Goal: Communication & Community: Answer question/provide support

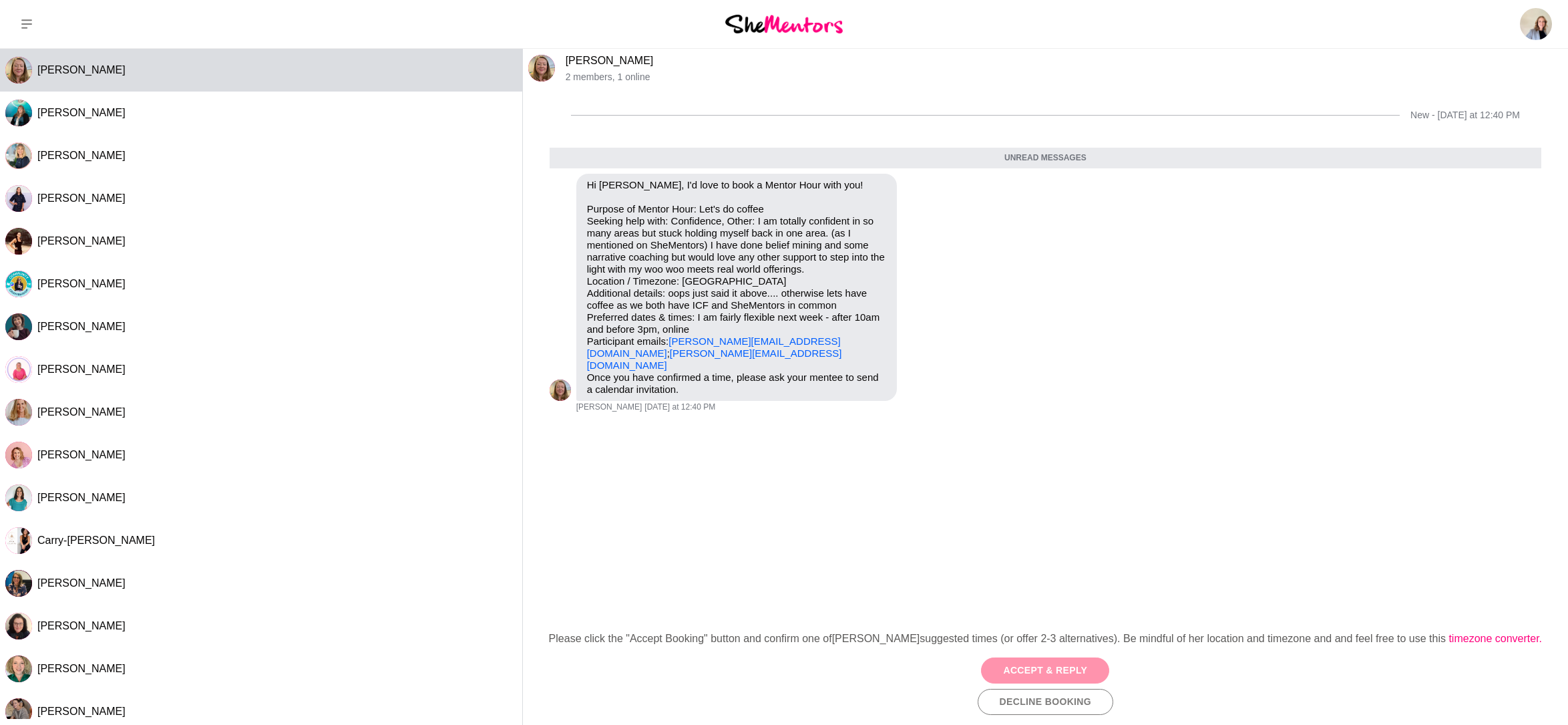
click at [1013, 674] on button "Accept & Reply" at bounding box center [1045, 670] width 128 height 27
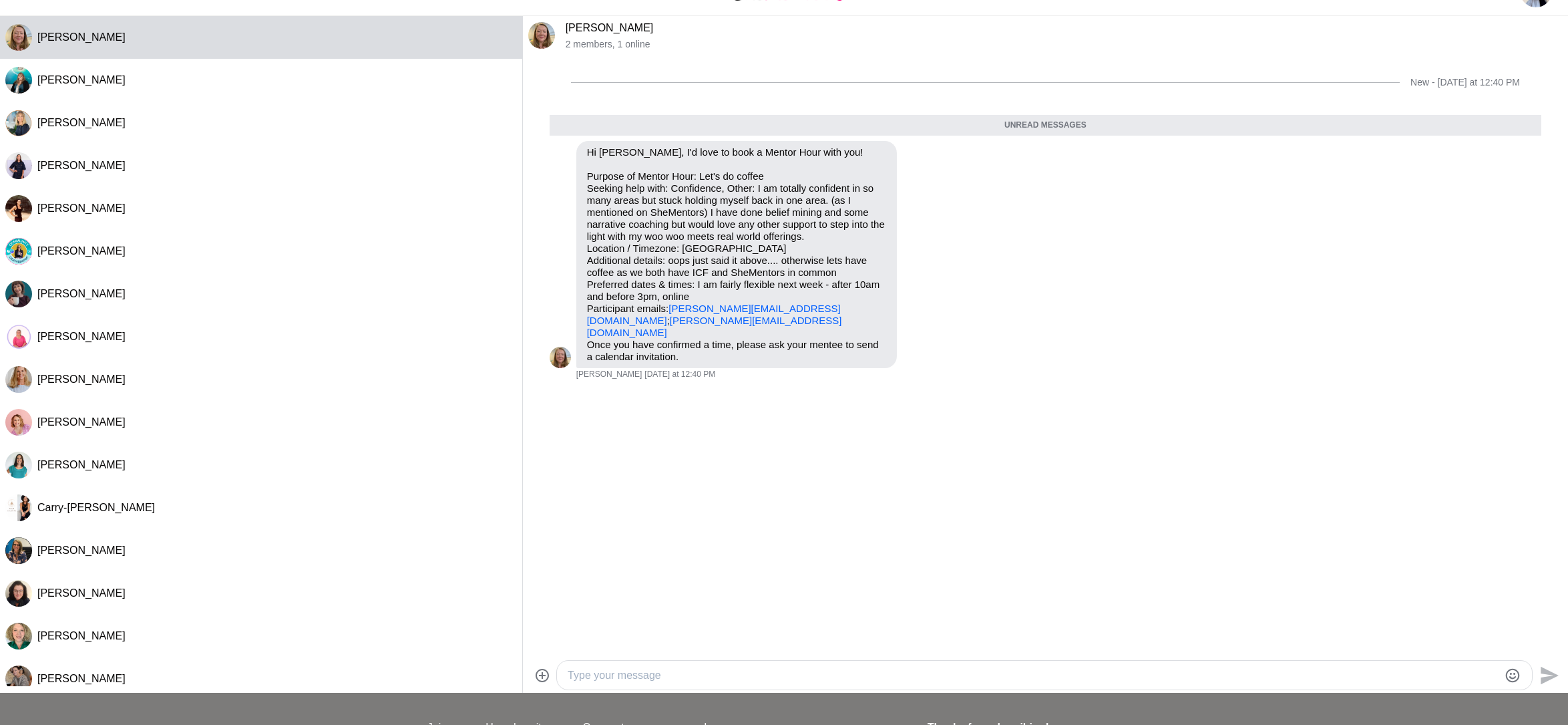
scroll to position [177, 0]
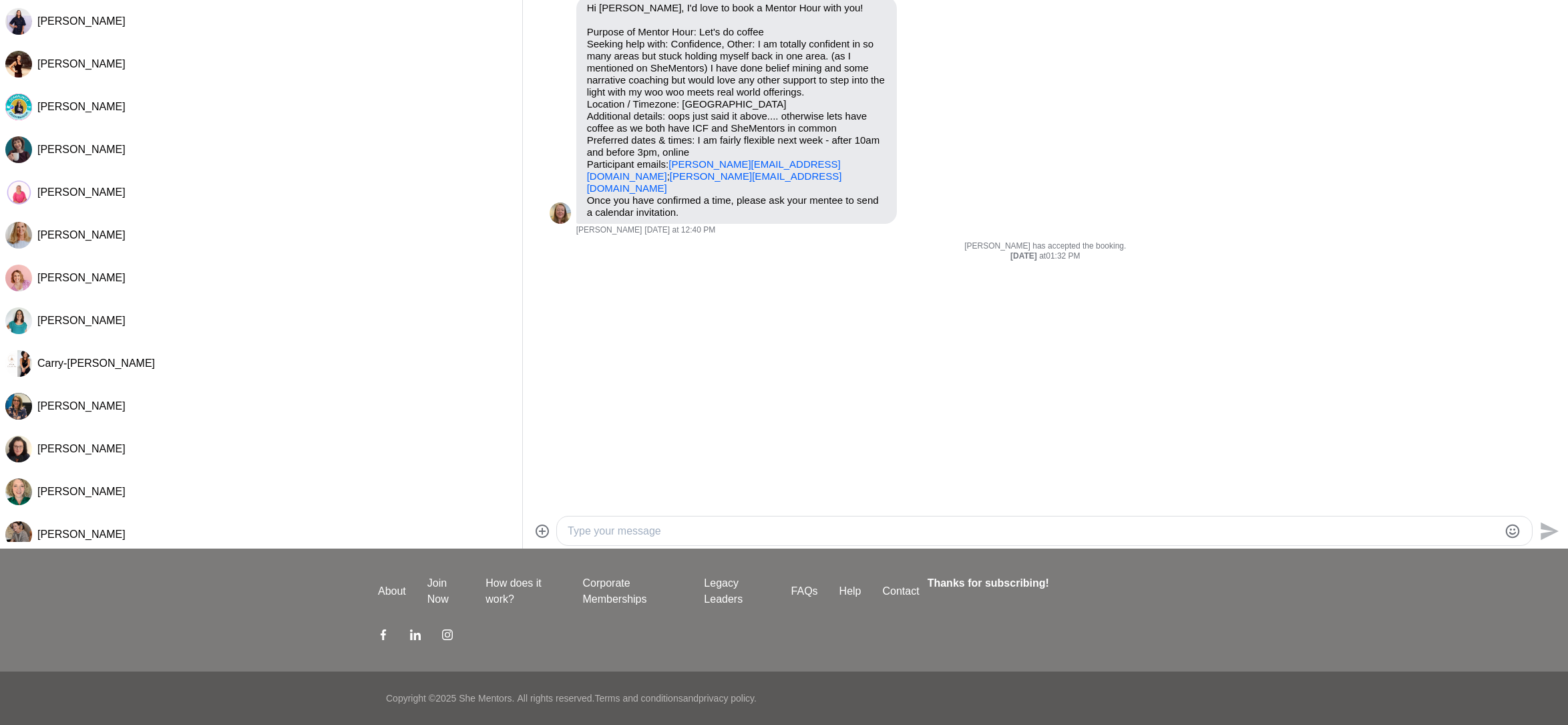
click at [684, 530] on textarea "Type your message" at bounding box center [1033, 531] width 931 height 16
type textarea "HI [PERSON_NAME]"
type textarea "Can you give you my booking link?? that might be easier to find something that …"
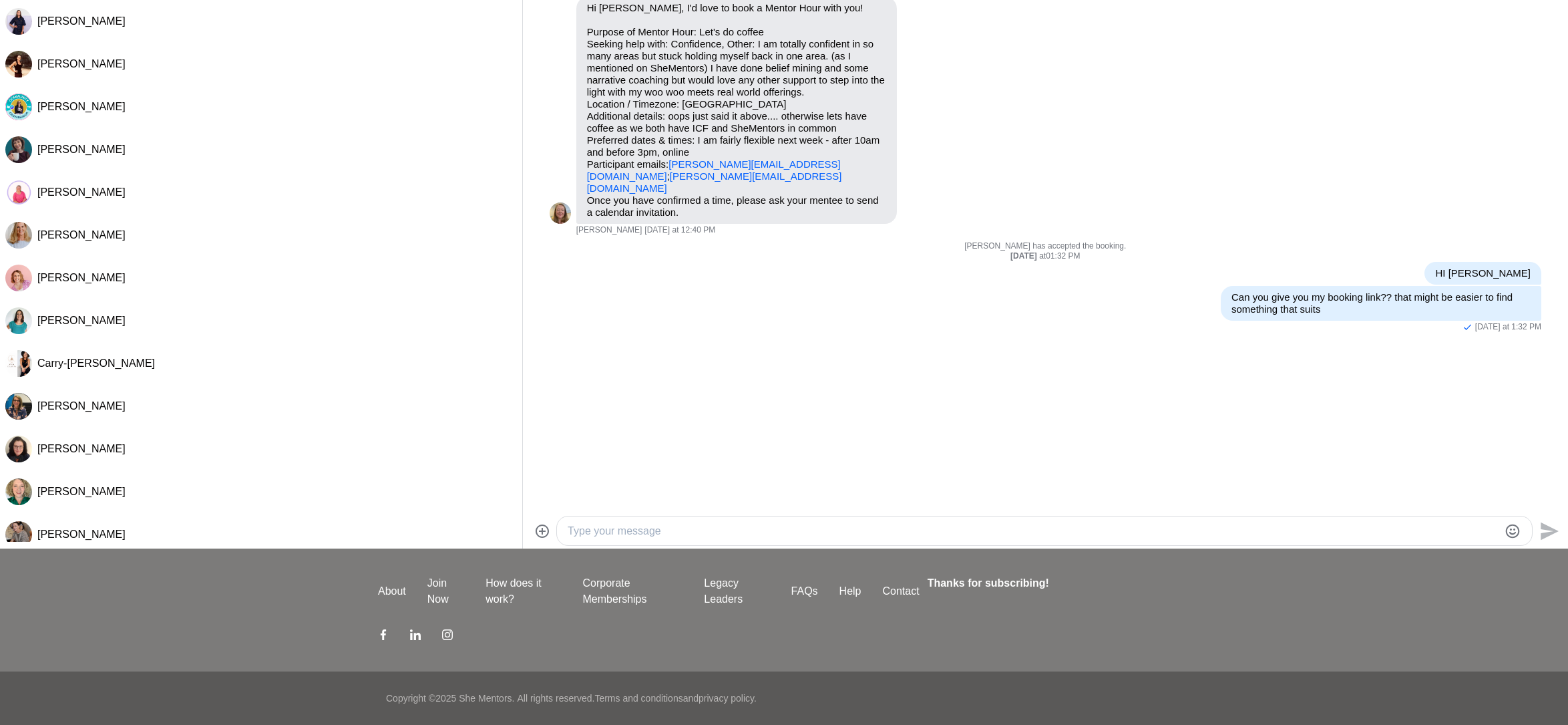
paste textarea "[URL][DOMAIN_NAME]"
type textarea "[URL][DOMAIN_NAME]"
click at [1552, 533] on icon "Send" at bounding box center [1551, 531] width 18 height 18
click at [687, 530] on textarea "Type your message" at bounding box center [1033, 531] width 931 height 16
drag, startPoint x: 791, startPoint y: 533, endPoint x: 833, endPoint y: 531, distance: 42.0
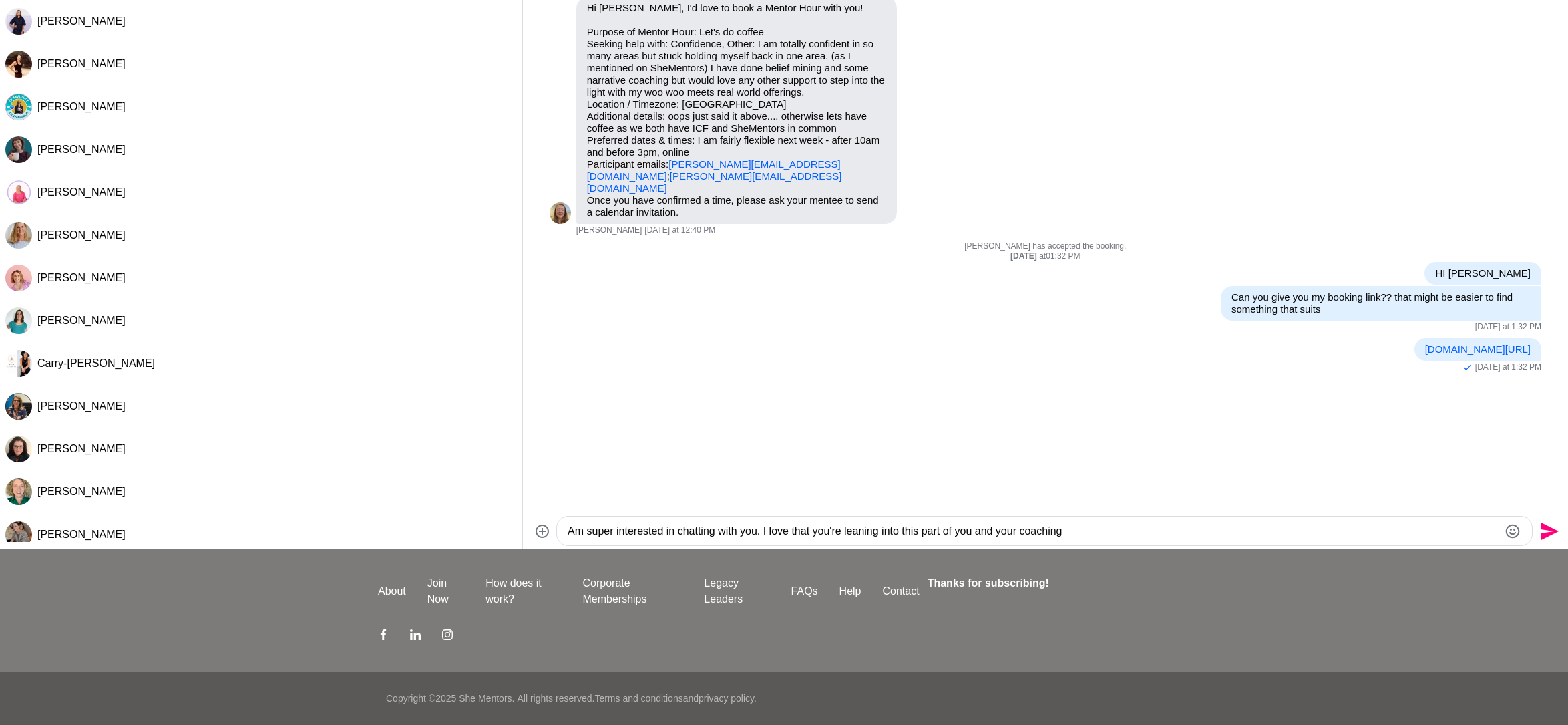
click at [791, 533] on textarea "Am super interested in chatting with you. I love that you're leaning into this …" at bounding box center [1033, 531] width 931 height 16
click at [1273, 532] on textarea "Am super interested in chatting with you. I love what you shared in the session…" at bounding box center [1033, 531] width 931 height 16
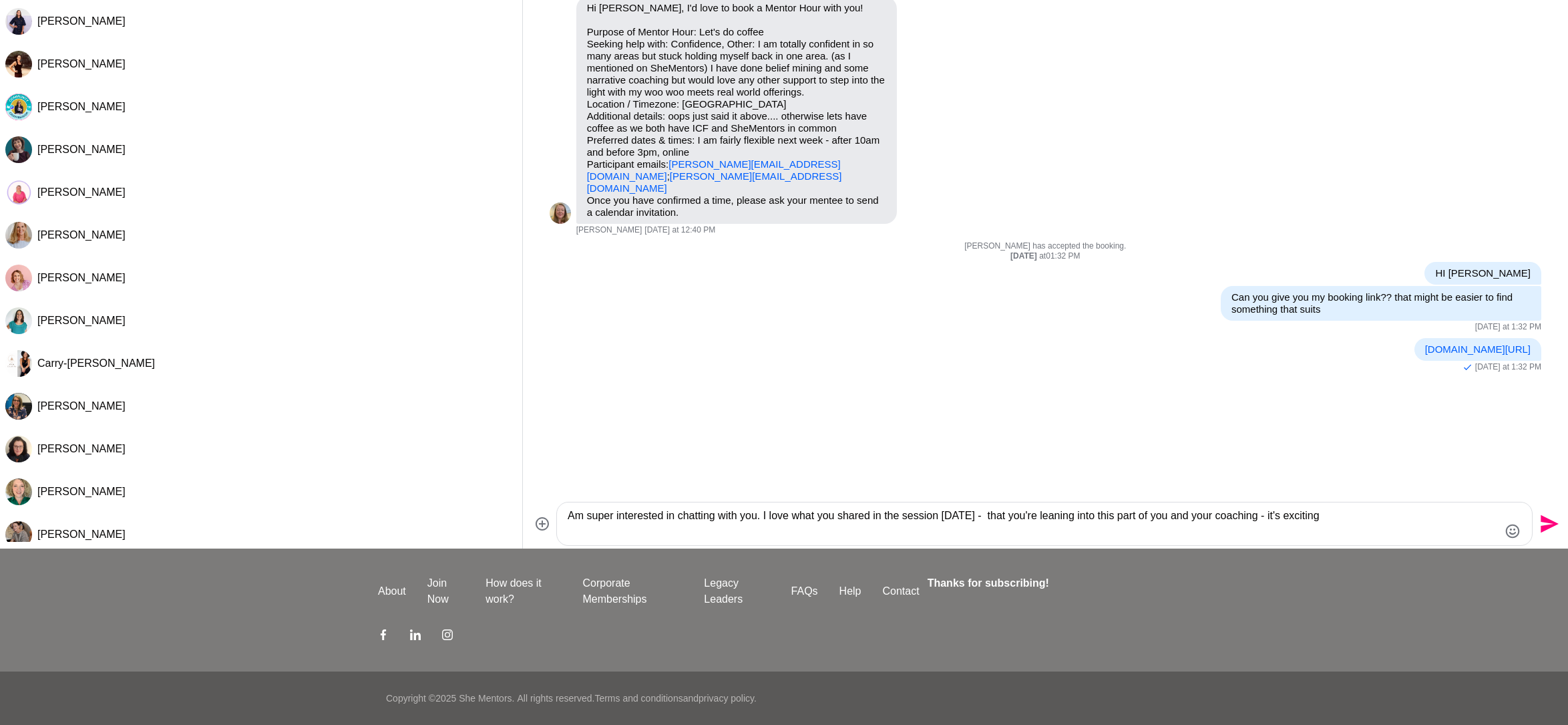
type textarea "Am super interested in chatting with you. I love what you shared in the session…"
click at [1544, 524] on icon "Send" at bounding box center [1548, 523] width 21 height 21
